Goal: Task Accomplishment & Management: Manage account settings

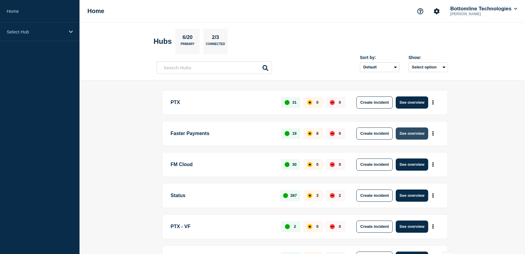
click at [401, 135] on button "See overview" at bounding box center [412, 133] width 32 height 12
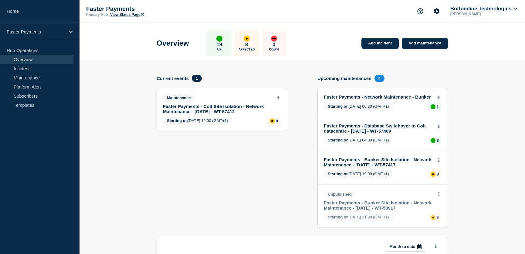
click at [488, 11] on button "Bottomline Technologies" at bounding box center [483, 9] width 69 height 6
click at [478, 56] on link "User settings" at bounding box center [472, 57] width 27 height 5
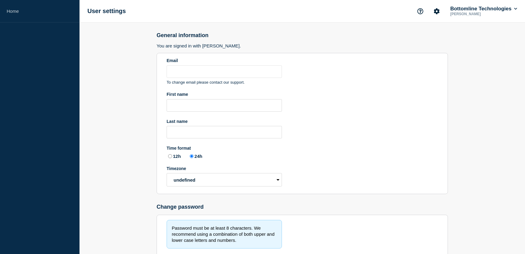
type input "[PERSON_NAME][EMAIL_ADDRESS][PERSON_NAME][DOMAIN_NAME]"
type input "[PERSON_NAME]"
radio input "true"
select select "hub"
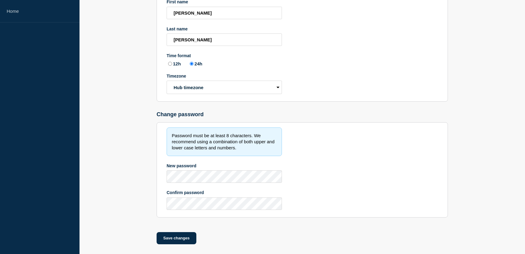
scroll to position [98, 0]
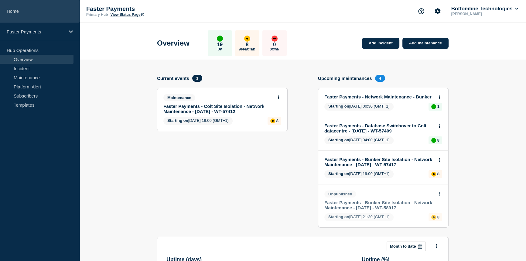
drag, startPoint x: 21, startPoint y: 11, endPoint x: 22, endPoint y: 14, distance: 3.6
click at [21, 11] on link "Home" at bounding box center [40, 11] width 80 height 22
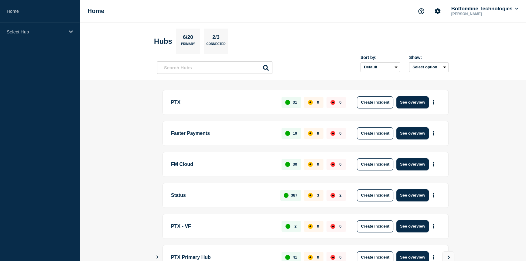
click at [126, 80] on main "PTX 31 0 0 Create incident See overview Faster Payments 19 8 0 Create incident …" at bounding box center [303, 190] width 446 height 220
click at [60, 35] on div "Select Hub" at bounding box center [40, 31] width 80 height 19
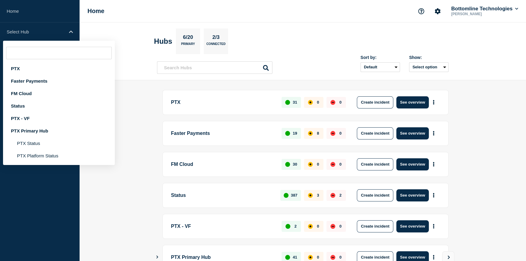
click at [123, 55] on header "Hubs 6/20 Primary 2/3 Connected Sort by: Default Last added Last updated Most a…" at bounding box center [303, 51] width 446 height 58
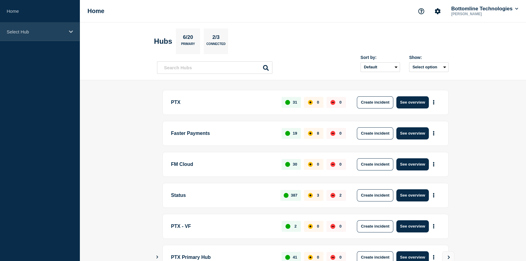
click at [46, 30] on p "Select Hub" at bounding box center [36, 31] width 58 height 5
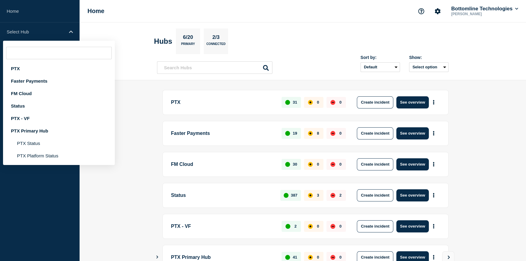
drag, startPoint x: 152, startPoint y: 80, endPoint x: 161, endPoint y: 81, distance: 8.5
click at [153, 80] on main "PTX 31 0 0 Create incident See overview Faster Payments 19 8 0 Create incident …" at bounding box center [303, 190] width 446 height 220
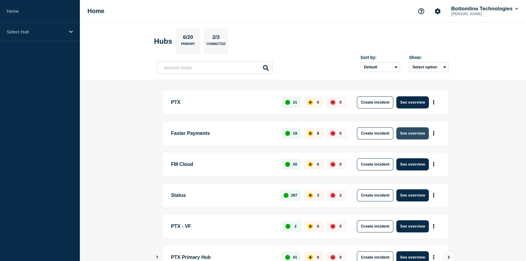
click at [413, 132] on button "See overview" at bounding box center [412, 133] width 32 height 12
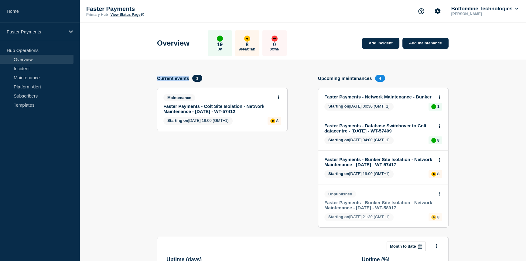
drag, startPoint x: 154, startPoint y: 78, endPoint x: 208, endPoint y: 77, distance: 53.8
click at [201, 77] on section "Add incident Add maintenance Current events 1 Maintenance Faster Payments - Col…" at bounding box center [303, 241] width 446 height 363
click at [236, 79] on div "Current events 1" at bounding box center [222, 78] width 131 height 7
drag, startPoint x: 339, startPoint y: 77, endPoint x: 389, endPoint y: 78, distance: 50.4
click at [368, 79] on h4 "Upcoming maintenances" at bounding box center [345, 78] width 54 height 5
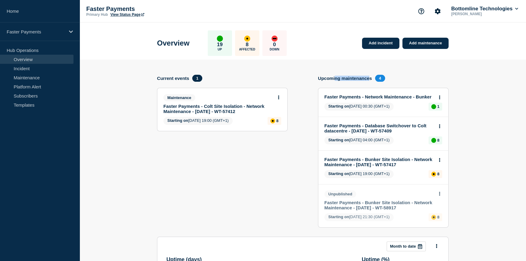
click at [337, 76] on h4 "Upcoming maintenances" at bounding box center [345, 78] width 54 height 5
click at [238, 107] on link "Faster Payments - Colt Site Isolation - Network Maintenance - [DATE] - WT-57412" at bounding box center [218, 109] width 110 height 10
click at [277, 96] on button at bounding box center [278, 97] width 5 height 5
click at [272, 119] on link "Edit maintenance" at bounding box center [277, 119] width 33 height 5
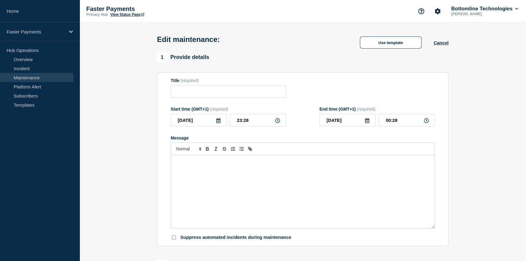
type input "Faster Payments - Colt Site Isolation - Network Maintenance - [DATE] - WT-57412"
type input "19:00"
type input "00:00"
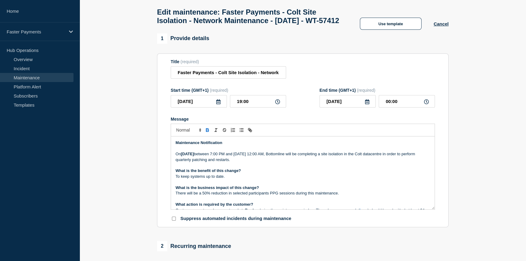
scroll to position [27, 0]
click at [176, 79] on input "Faster Payments - Colt Site Isolation - Network Maintenance - [DATE] - WT-57412" at bounding box center [228, 72] width 115 height 12
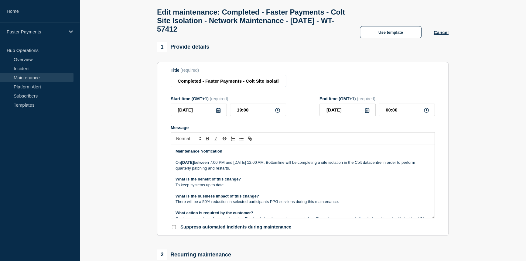
type input "Completed - Faster Payments - Colt Site Isolation - Network Maintenance - [DATE…"
click at [173, 154] on div "Maintenance Notification [DATE][DATE] between 7:00 PM and [DATE] 12:00 AM, Bott…" at bounding box center [303, 181] width 264 height 73
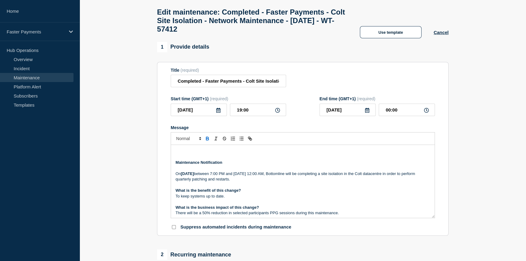
click at [182, 154] on p "Message" at bounding box center [303, 150] width 254 height 5
drag, startPoint x: 176, startPoint y: 155, endPoint x: 309, endPoint y: 155, distance: 133.3
click at [309, 154] on p "We can confirm the below maintenance has been completed successfully." at bounding box center [303, 150] width 254 height 5
click at [206, 141] on icon "Toggle bold text" at bounding box center [207, 138] width 5 height 5
click at [325, 154] on p "We can confirm the below maintenance has been completed successfully." at bounding box center [303, 150] width 254 height 5
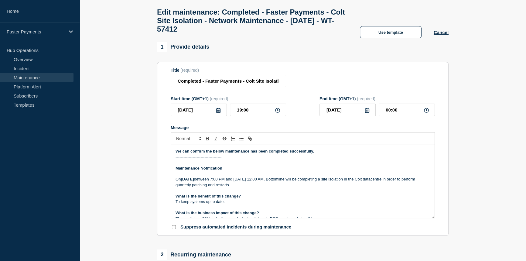
click at [222, 171] on p "Maintenance Notification" at bounding box center [303, 167] width 254 height 5
click at [222, 160] on p "-----------------------------------" at bounding box center [303, 156] width 254 height 5
click at [222, 171] on p "Maintenance Notification" at bounding box center [303, 167] width 254 height 5
click at [223, 160] on p "-----------------------------------" at bounding box center [303, 156] width 254 height 5
click at [222, 171] on p "Maintenance Notification" at bounding box center [303, 167] width 254 height 5
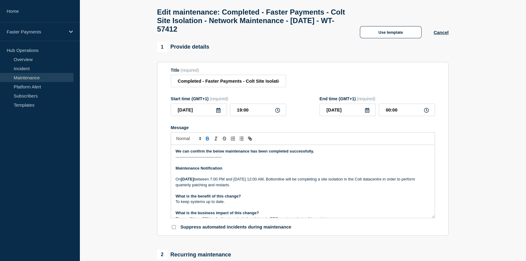
click at [222, 160] on p "-----------------------------------" at bounding box center [303, 156] width 254 height 5
click at [224, 171] on p "Maintenance Notification" at bounding box center [303, 167] width 254 height 5
click at [226, 160] on p "------------------------------------" at bounding box center [303, 156] width 254 height 5
click at [225, 171] on p "Maintenance Notification" at bounding box center [303, 167] width 254 height 5
click at [225, 160] on p "-----------------------------------" at bounding box center [303, 156] width 254 height 5
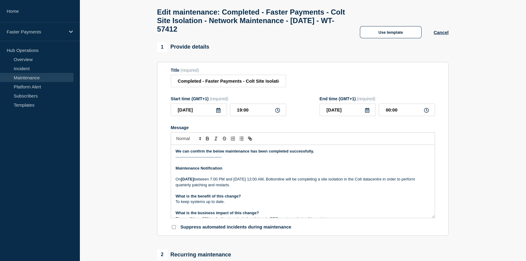
click at [226, 171] on p "Maintenance Notification" at bounding box center [303, 167] width 254 height 5
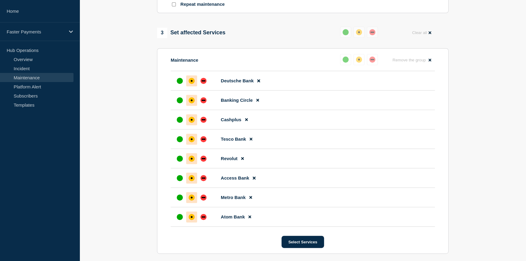
scroll to position [304, 0]
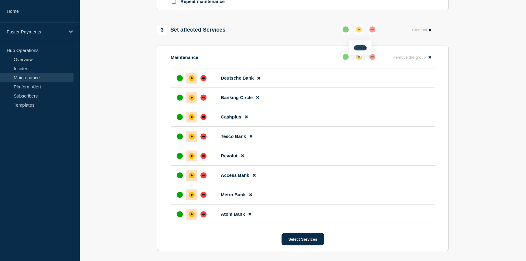
click at [361, 49] on button "Reset" at bounding box center [360, 47] width 12 height 5
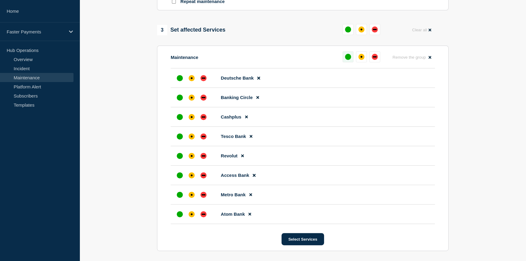
click at [349, 60] on div "up" at bounding box center [348, 57] width 6 height 6
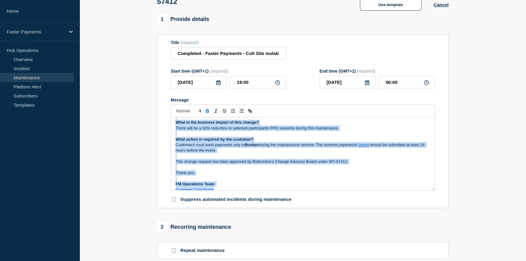
scroll to position [69, 0]
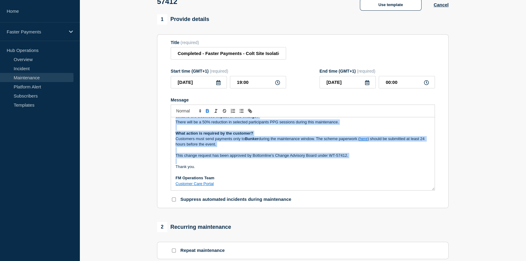
drag, startPoint x: 247, startPoint y: 176, endPoint x: 276, endPoint y: 164, distance: 31.4
click at [276, 164] on div "We can confirm the below maintenance has been completed successfully. ---------…" at bounding box center [303, 153] width 264 height 73
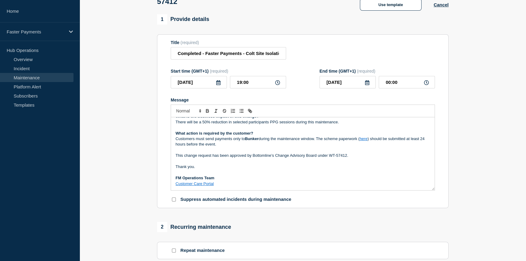
click at [274, 169] on p "Thank you." at bounding box center [303, 166] width 254 height 5
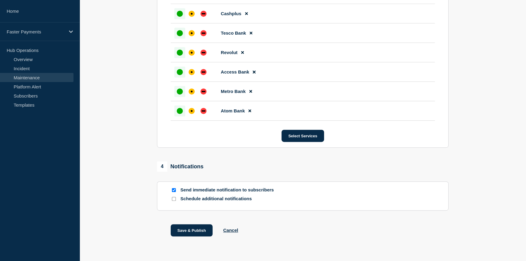
scroll to position [425, 0]
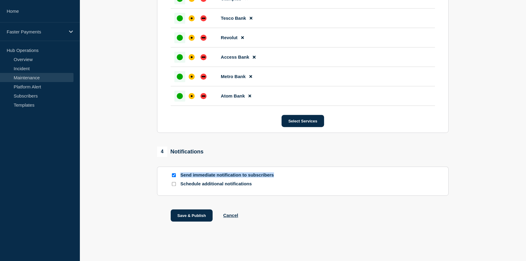
drag, startPoint x: 182, startPoint y: 175, endPoint x: 273, endPoint y: 176, distance: 91.4
click at [273, 176] on p "Send immediate notification to subscribers" at bounding box center [228, 175] width 97 height 6
click at [193, 217] on button "Save & Publish" at bounding box center [192, 215] width 42 height 12
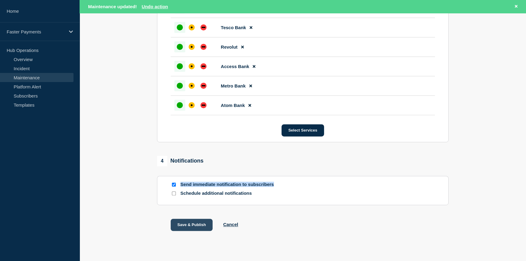
scroll to position [438, 0]
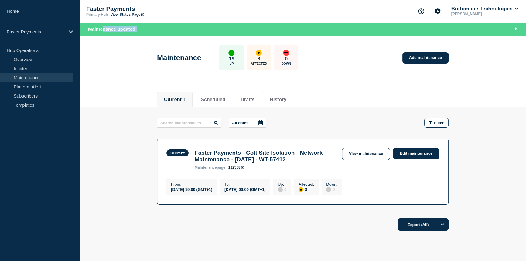
drag, startPoint x: 156, startPoint y: 29, endPoint x: 102, endPoint y: 29, distance: 54.7
click at [102, 29] on div "Maintenance updated!" at bounding box center [304, 29] width 432 height 7
click at [102, 29] on span "Maintenance updated!" at bounding box center [112, 28] width 49 height 5
drag, startPoint x: 84, startPoint y: 29, endPoint x: 167, endPoint y: 32, distance: 82.9
click at [165, 32] on div "Maintenance updated!" at bounding box center [303, 28] width 446 height 13
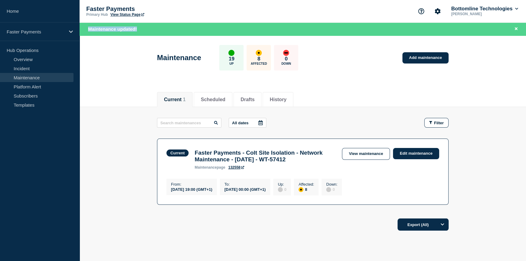
click at [167, 32] on div "Maintenance updated!" at bounding box center [304, 29] width 432 height 7
click at [29, 58] on link "Overview" at bounding box center [36, 59] width 73 height 9
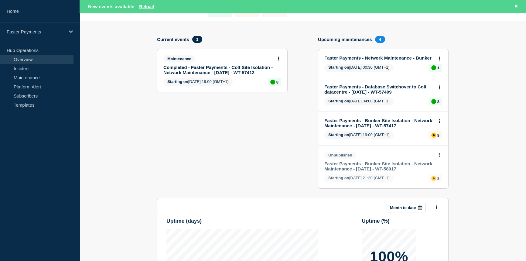
scroll to position [55, 0]
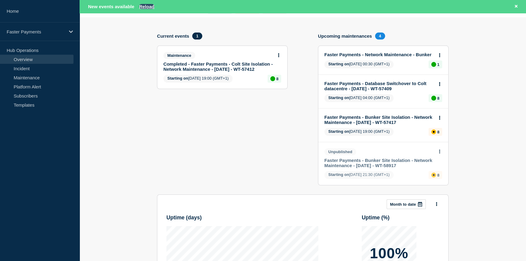
click at [148, 5] on button "Reload" at bounding box center [146, 6] width 15 height 5
